Goal: Information Seeking & Learning: Learn about a topic

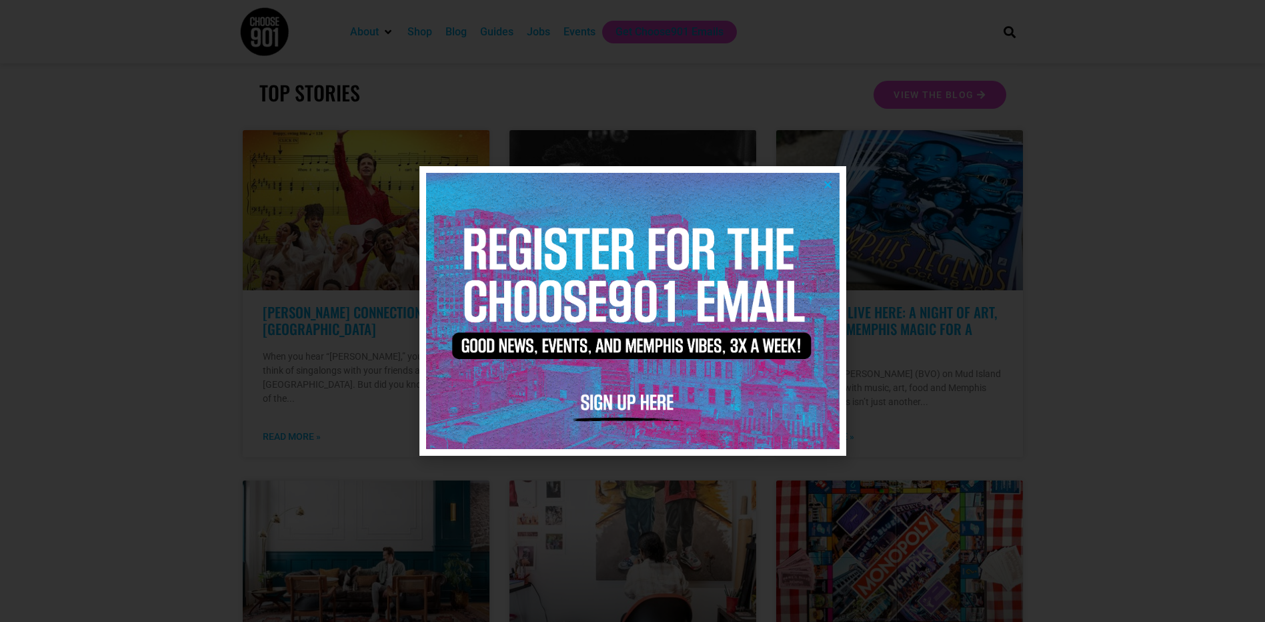
click at [829, 183] on icon "Close" at bounding box center [828, 184] width 10 height 10
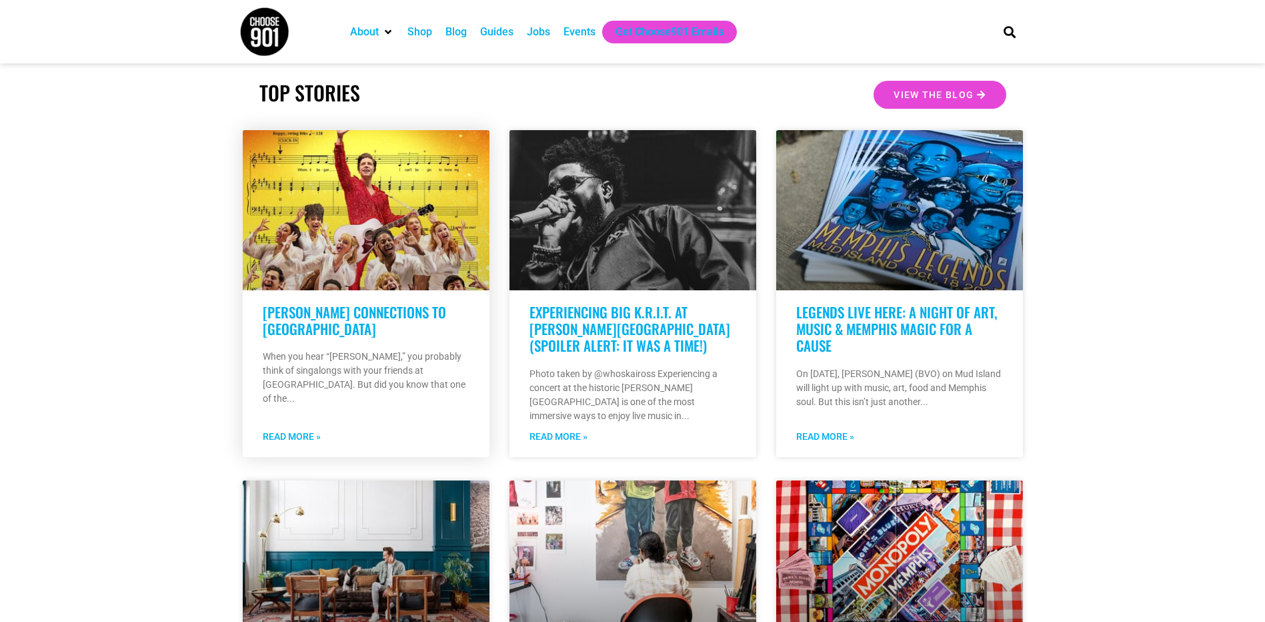
click at [307, 430] on link "Read More »" at bounding box center [292, 437] width 58 height 14
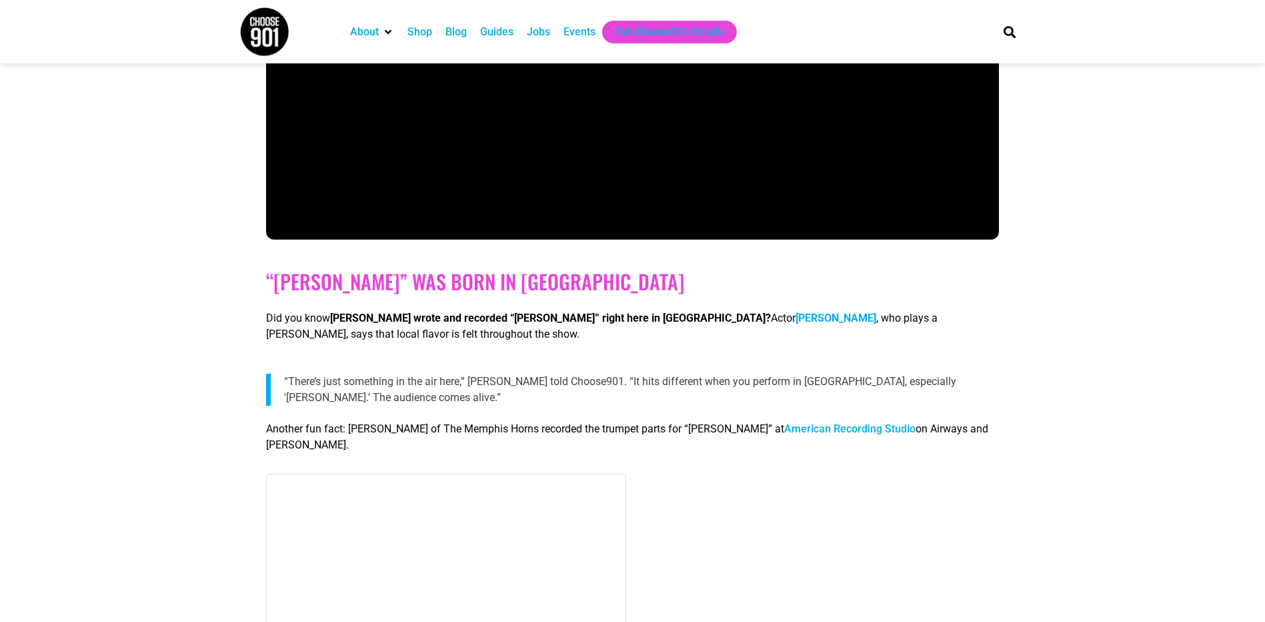
scroll to position [1067, 0]
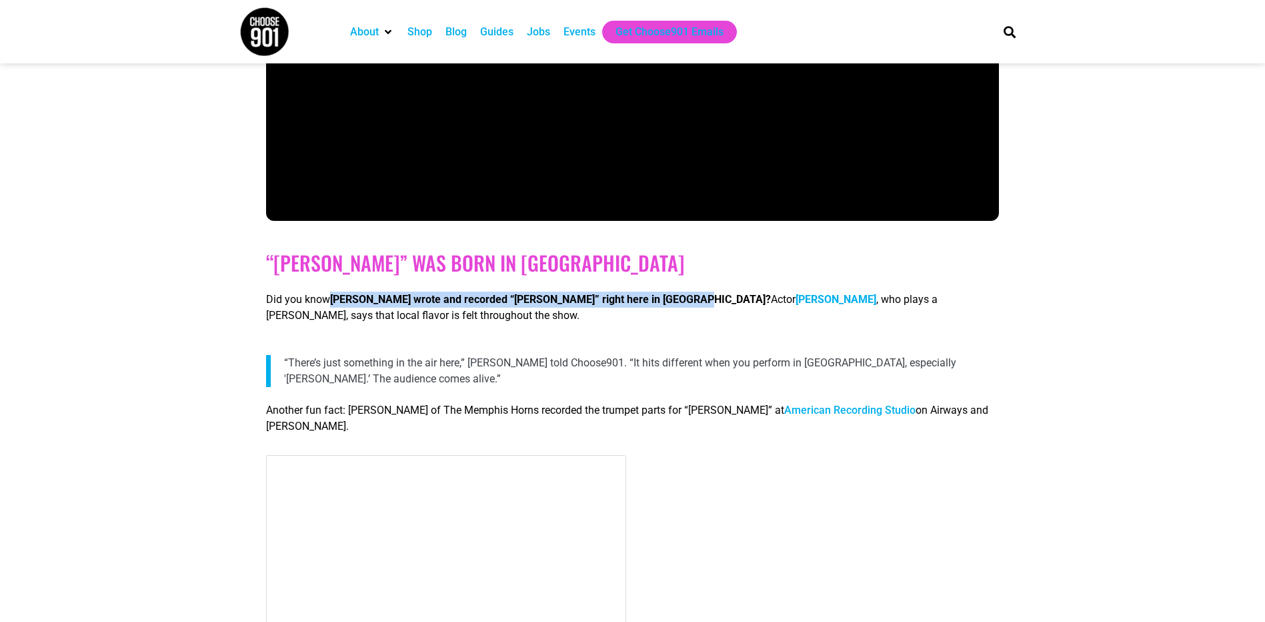
drag, startPoint x: 333, startPoint y: 299, endPoint x: 710, endPoint y: 293, distance: 376.9
click at [710, 293] on p "Did you know [PERSON_NAME] wrote and recorded “[PERSON_NAME]” right here in [GE…" at bounding box center [632, 307] width 732 height 32
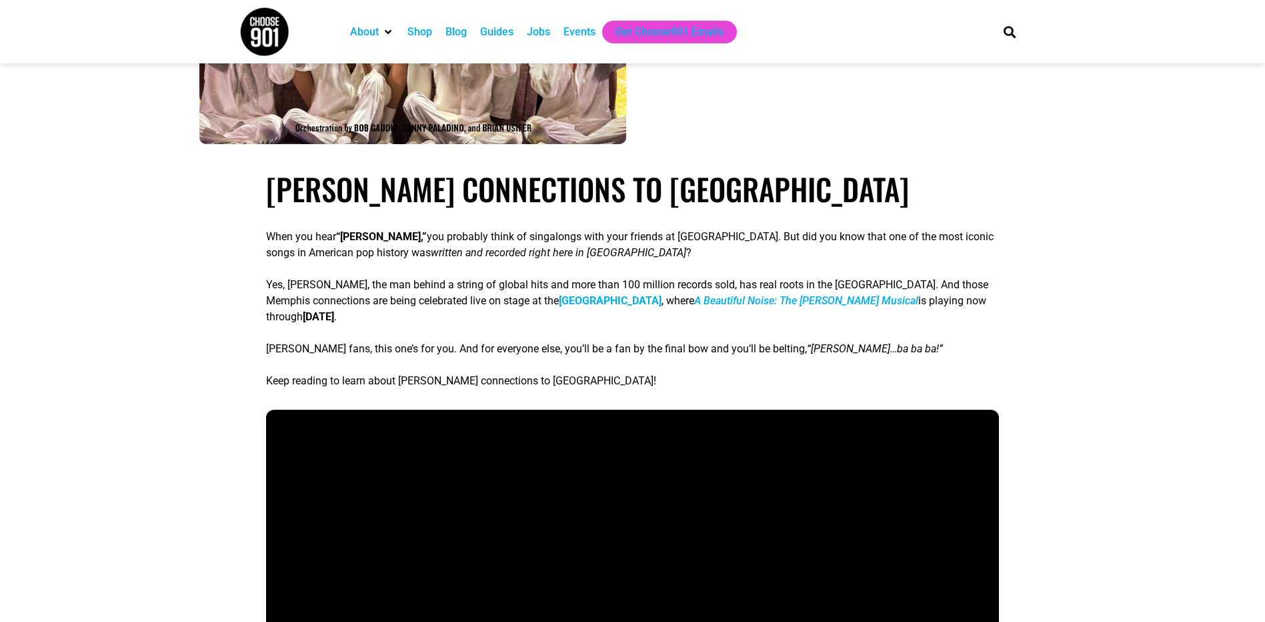
scroll to position [467, 0]
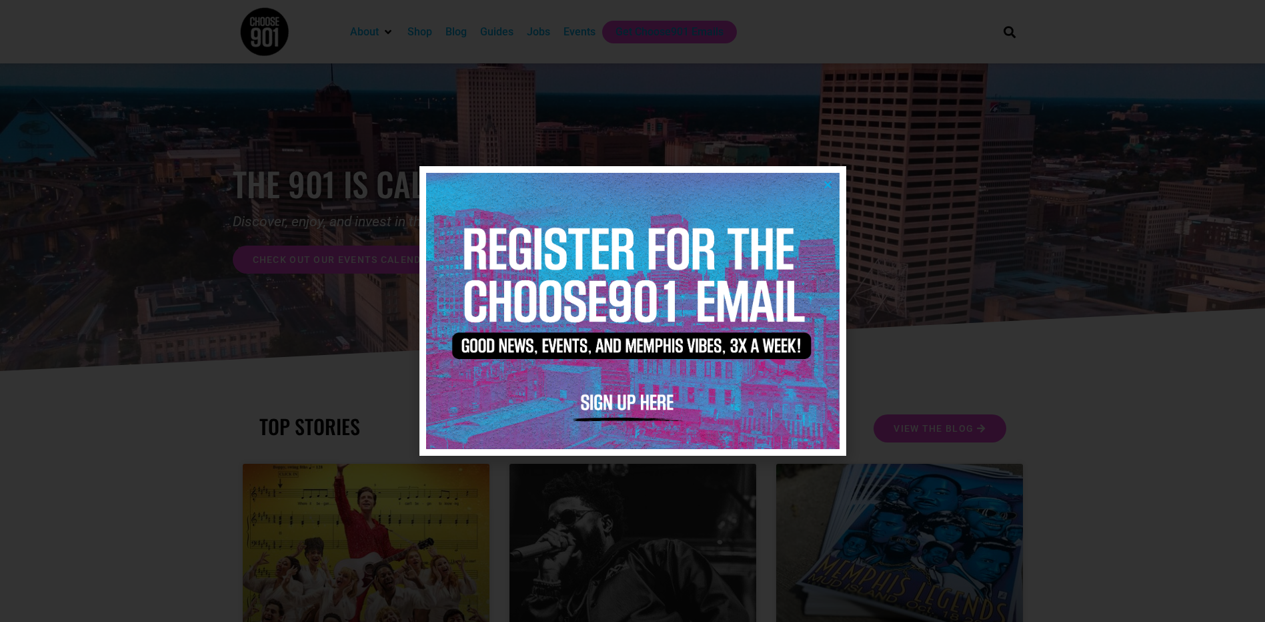
click at [830, 183] on icon "Close" at bounding box center [828, 184] width 10 height 10
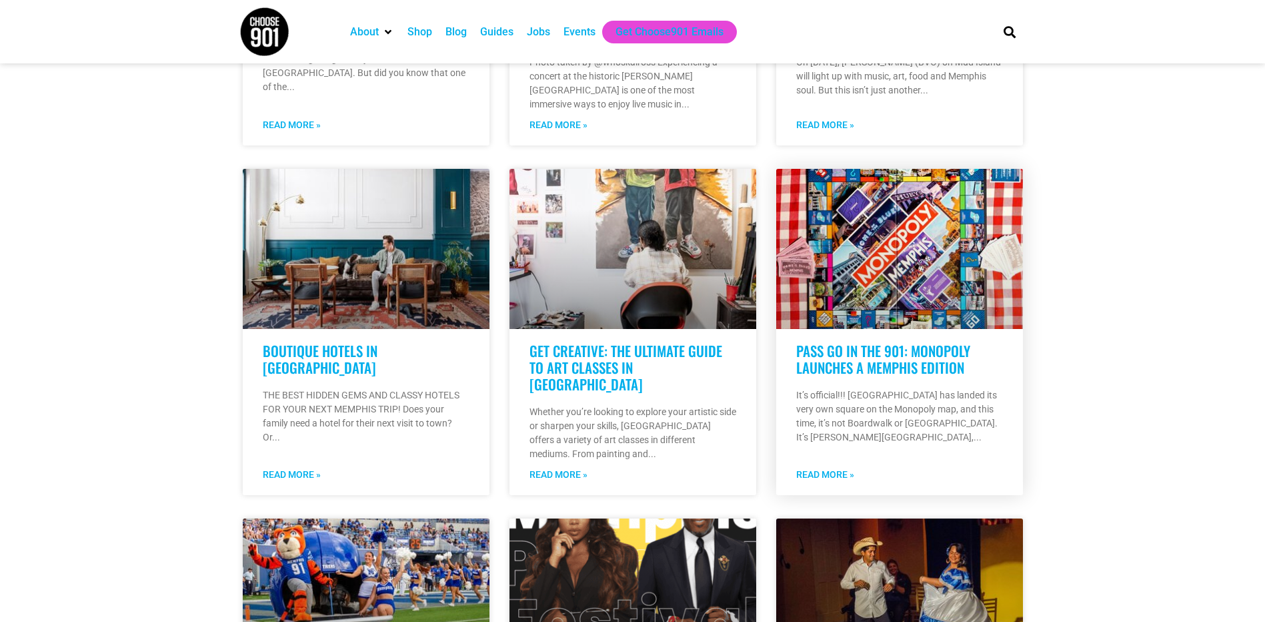
scroll to position [400, 0]
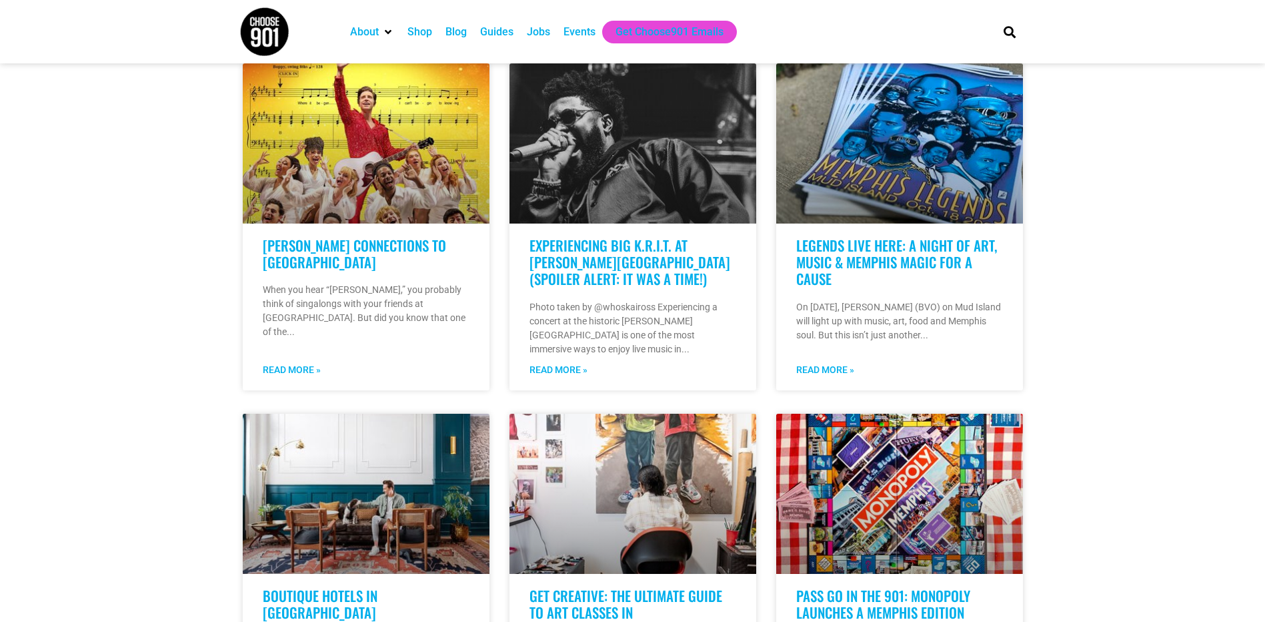
click at [580, 30] on div "Events" at bounding box center [580, 32] width 32 height 16
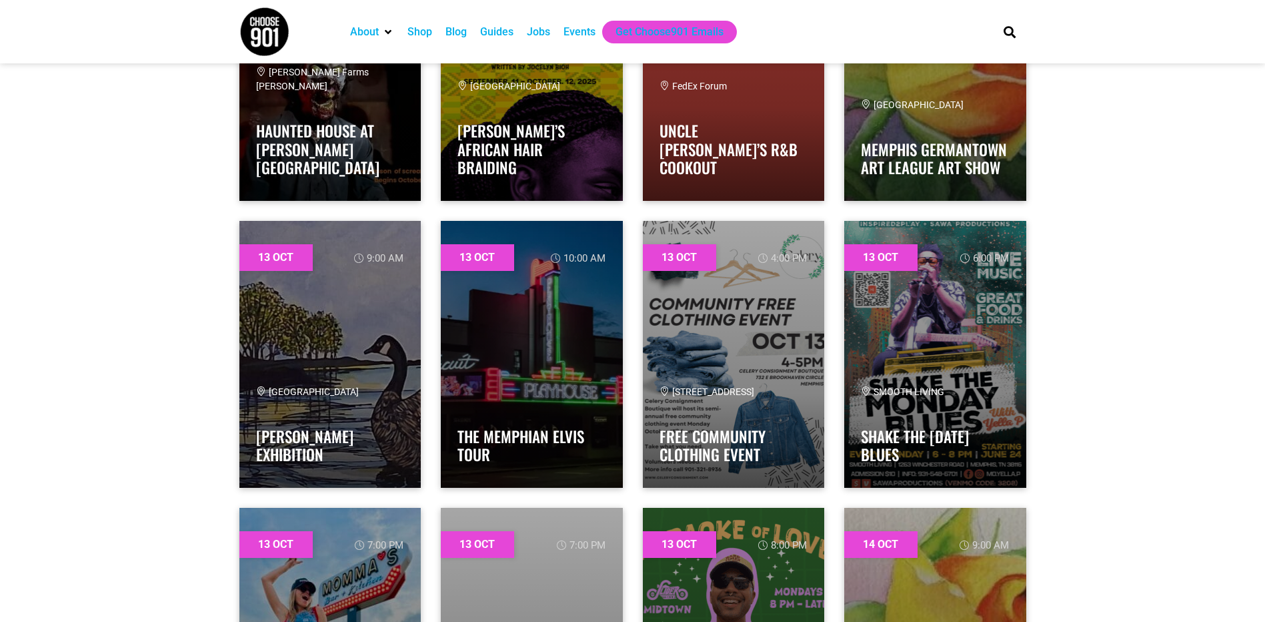
scroll to position [7470, 0]
